Goal: Information Seeking & Learning: Learn about a topic

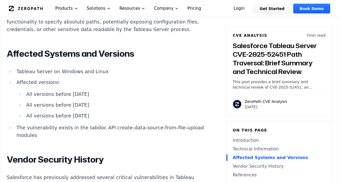
scroll to position [588, 0]
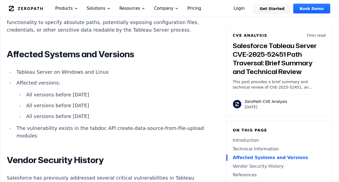
click at [166, 102] on li "All versions before [DATE]" at bounding box center [115, 106] width 183 height 8
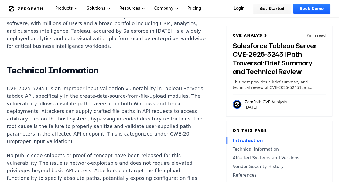
scroll to position [433, 0]
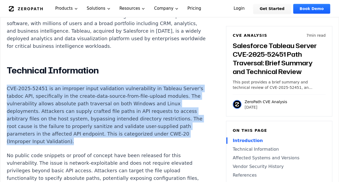
drag, startPoint x: 8, startPoint y: 78, endPoint x: 99, endPoint y: 129, distance: 104.4
click at [99, 129] on p "CVE-2025-52451 is an improper input validation vulnerability in Tableau Server'…" at bounding box center [107, 114] width 201 height 60
copy p "CVE-2025-52451 is an improper input validation vulnerability in Tableau Server'…"
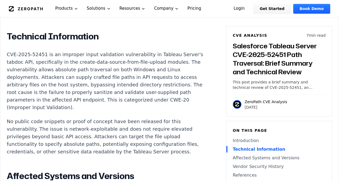
scroll to position [467, 0]
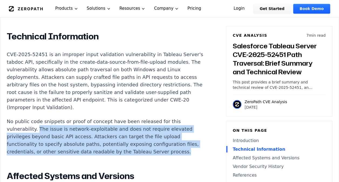
drag, startPoint x: 36, startPoint y: 119, endPoint x: 179, endPoint y: 139, distance: 144.9
copy p "The issue is network-exploitable and does not require elevated privileges beyon…"
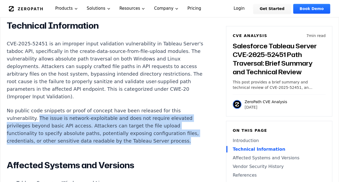
scroll to position [478, 0]
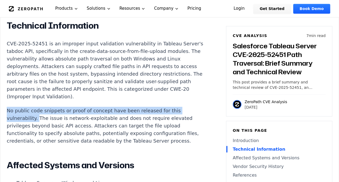
drag, startPoint x: 7, startPoint y: 100, endPoint x: 35, endPoint y: 108, distance: 29.1
click at [35, 108] on p "No public code snippets or proof of concept have been released for this vulnera…" at bounding box center [107, 125] width 201 height 38
copy p "No public code snippets or proof of concept have been released for this vulnera…"
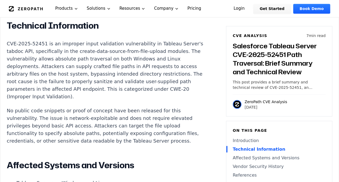
click at [138, 113] on p "No public code snippets or proof of concept have been released for this vulnera…" at bounding box center [107, 125] width 201 height 38
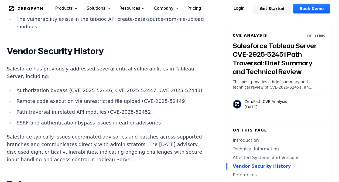
scroll to position [695, 0]
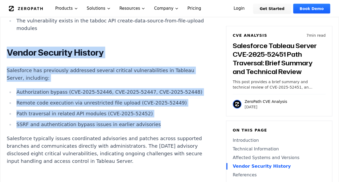
drag, startPoint x: 6, startPoint y: 40, endPoint x: 147, endPoint y: 123, distance: 163.3
copy div "Vendor Security History Salesforce has previously addressed several critical vu…"
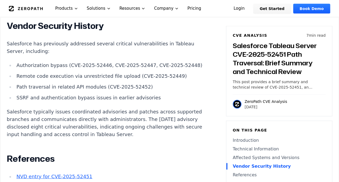
scroll to position [722, 0]
